Goal: Contribute content

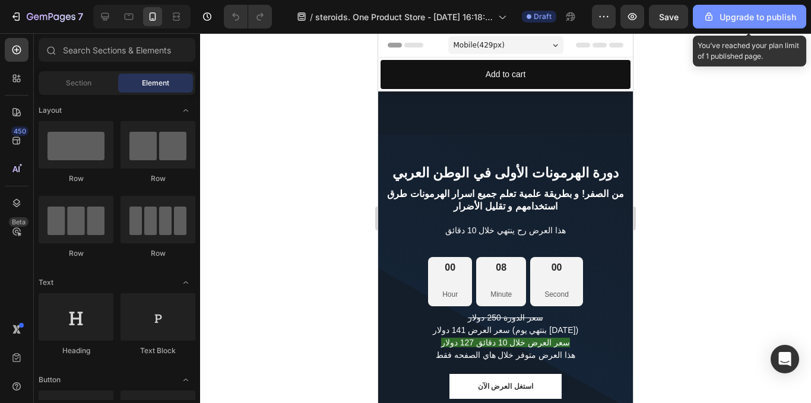
click at [730, 14] on div "Upgrade to publish" at bounding box center [749, 17] width 93 height 12
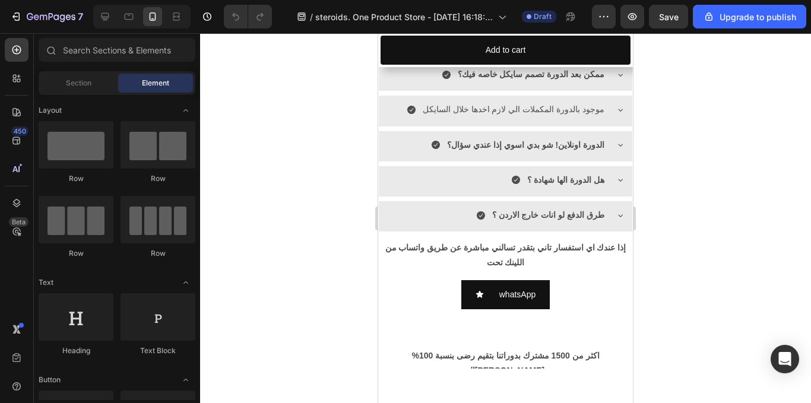
scroll to position [1096, 0]
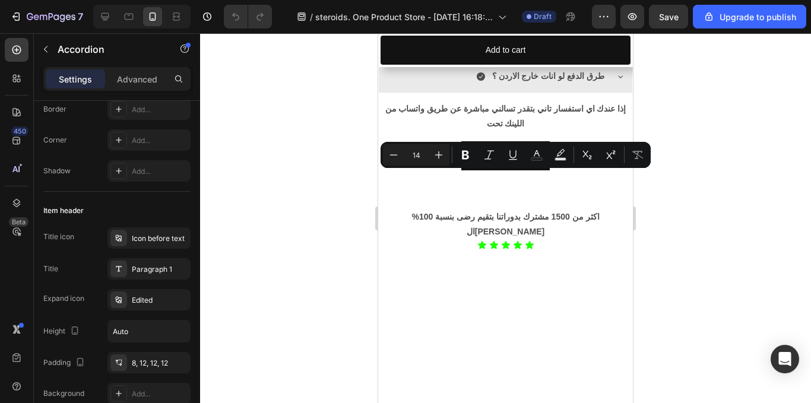
scroll to position [0, 0]
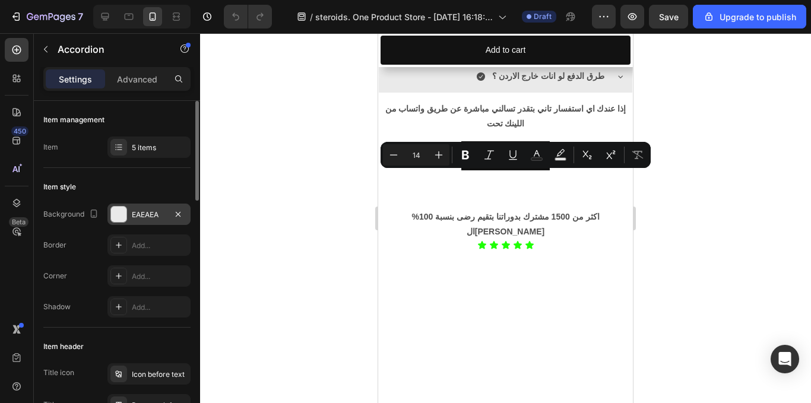
click at [127, 221] on div "EAEAEA" at bounding box center [148, 214] width 83 height 21
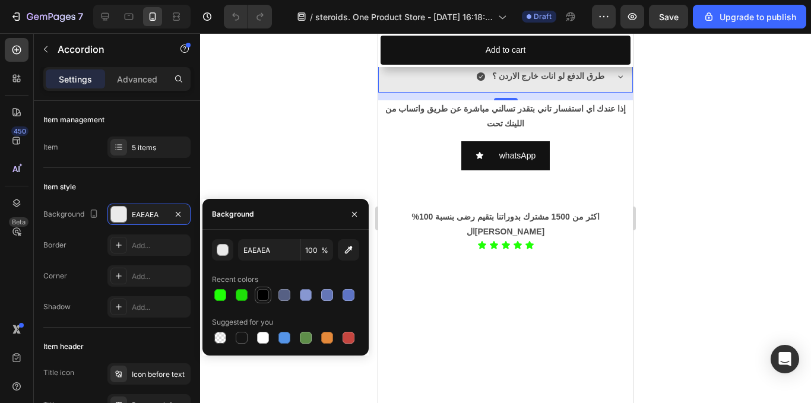
click at [270, 296] on div at bounding box center [263, 295] width 14 height 14
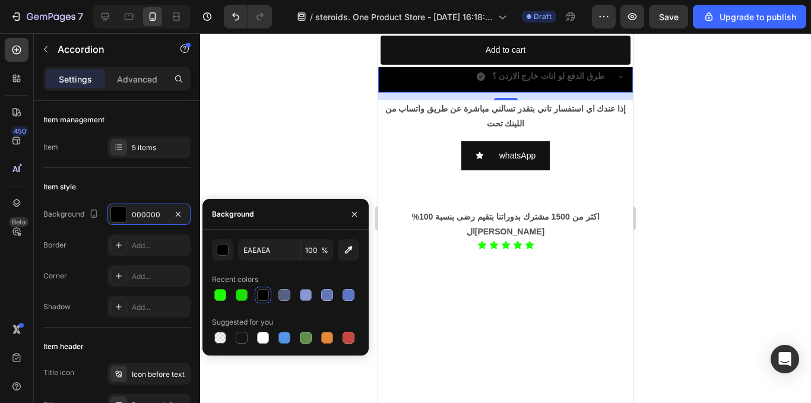
type input "000000"
click at [230, 20] on icon "Undo/Redo" at bounding box center [236, 17] width 12 height 12
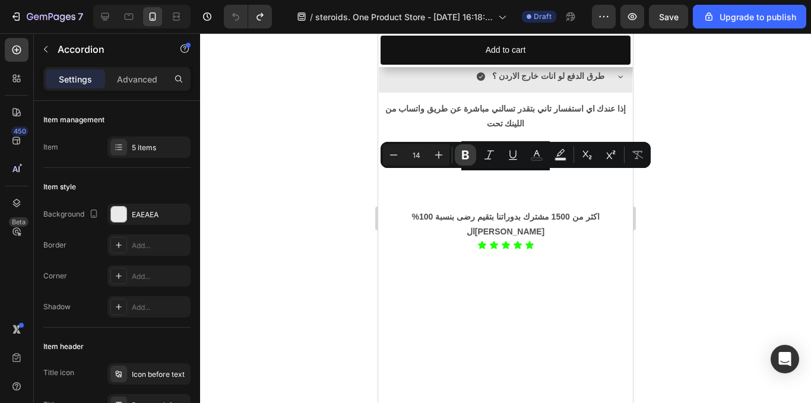
click at [455, 154] on button "Bold" at bounding box center [465, 154] width 21 height 21
click at [308, 174] on div at bounding box center [505, 218] width 611 height 370
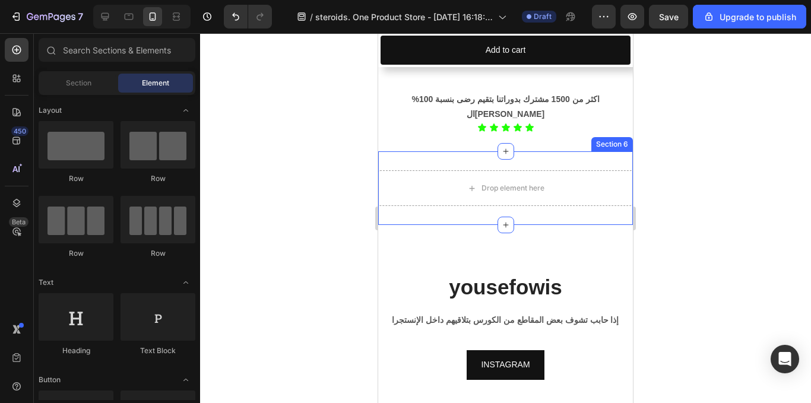
scroll to position [1425, 0]
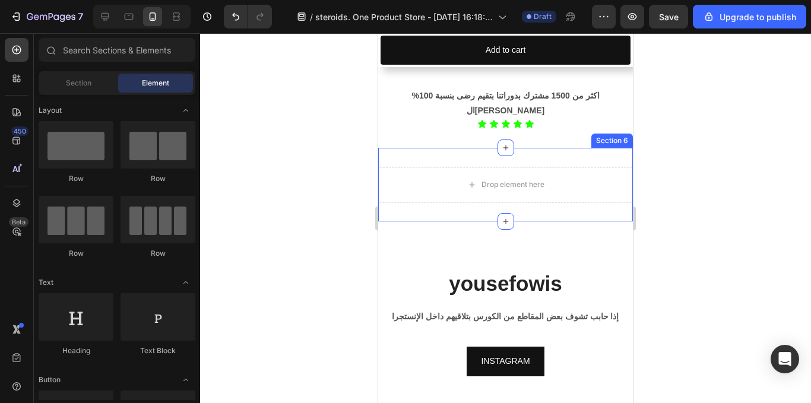
click at [555, 148] on div "Drop element here Section 6" at bounding box center [505, 185] width 255 height 74
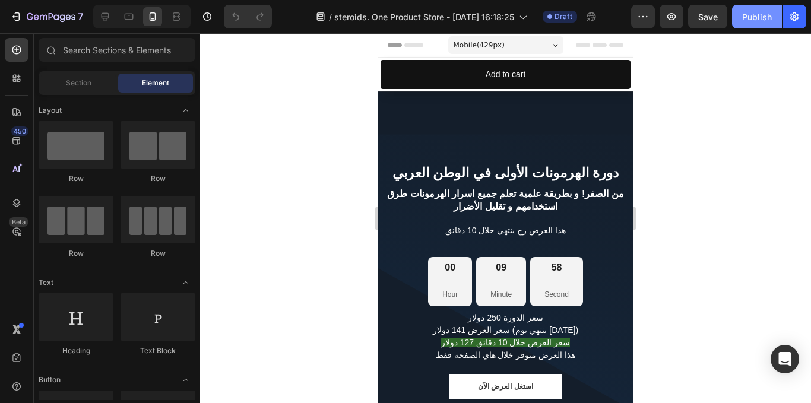
click at [757, 15] on div "Publish" at bounding box center [757, 17] width 30 height 12
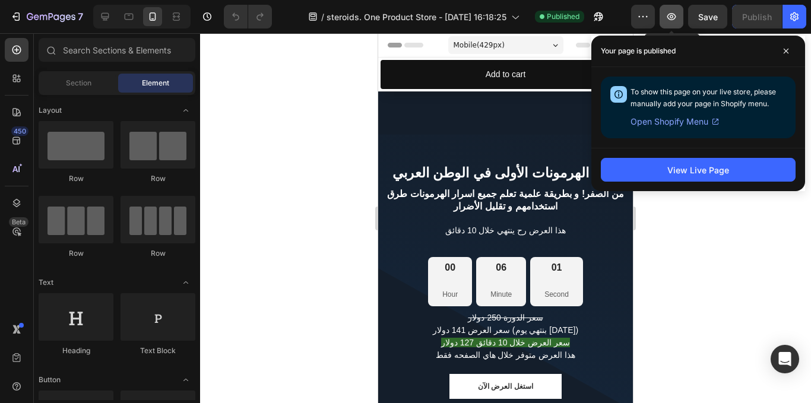
click at [667, 14] on icon "button" at bounding box center [671, 17] width 12 height 12
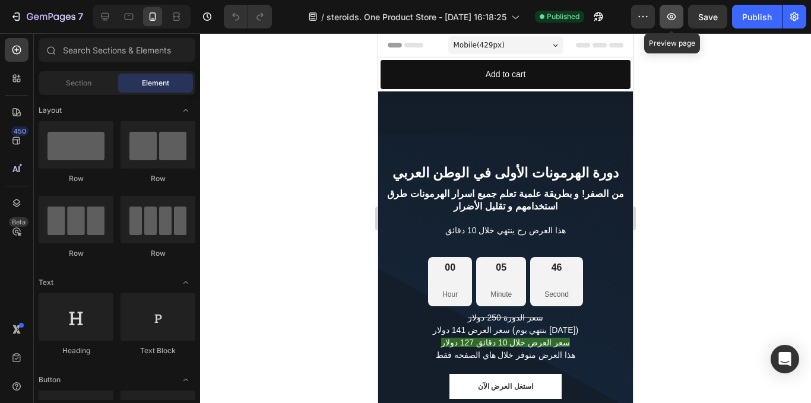
click at [676, 15] on icon "button" at bounding box center [671, 16] width 9 height 7
